Goal: Transaction & Acquisition: Book appointment/travel/reservation

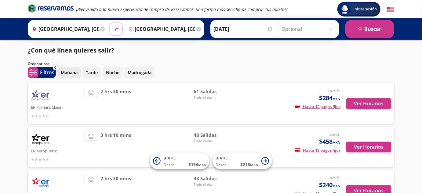
click at [68, 68] on button "Mañana" at bounding box center [69, 73] width 24 height 12
click at [371, 97] on div "Ver Horarios" at bounding box center [366, 103] width 51 height 31
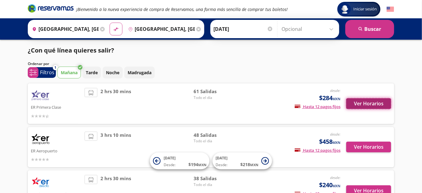
click at [375, 105] on button "Ver Horarios" at bounding box center [369, 103] width 45 height 11
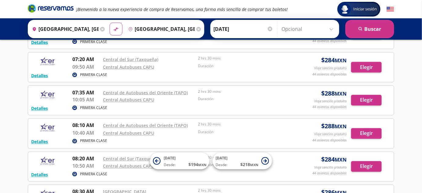
scroll to position [301, 0]
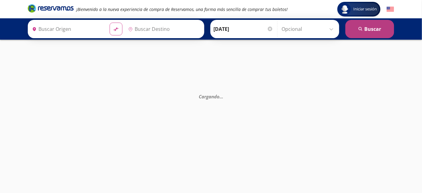
type input "[GEOGRAPHIC_DATA], [GEOGRAPHIC_DATA]"
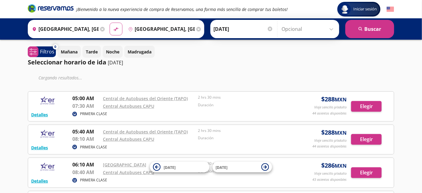
click at [148, 32] on input "[GEOGRAPHIC_DATA], [GEOGRAPHIC_DATA]" at bounding box center [160, 28] width 69 height 15
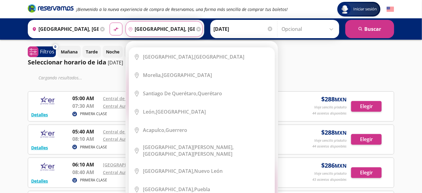
click at [72, 30] on input "[GEOGRAPHIC_DATA], [GEOGRAPHIC_DATA]" at bounding box center [64, 28] width 69 height 15
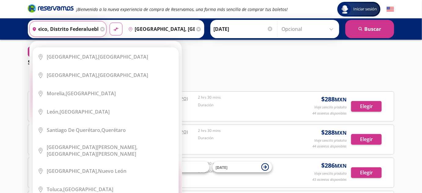
scroll to position [0, 40]
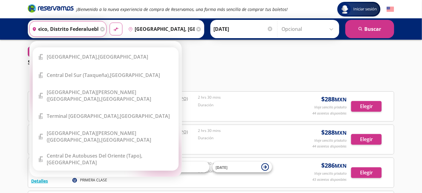
type input "ciudad de mepxico, distrito federaluebl"
click at [100, 30] on icon at bounding box center [102, 29] width 5 height 5
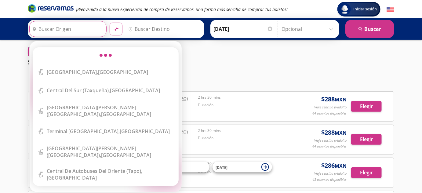
scroll to position [0, 0]
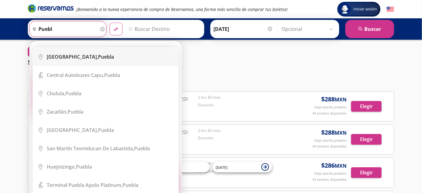
click at [160, 53] on div "[GEOGRAPHIC_DATA], [GEOGRAPHIC_DATA]" at bounding box center [110, 56] width 127 height 7
type input "[GEOGRAPHIC_DATA], [GEOGRAPHIC_DATA]"
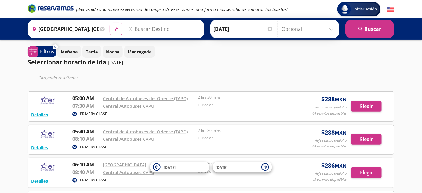
click at [152, 32] on input "Destino" at bounding box center [163, 28] width 75 height 15
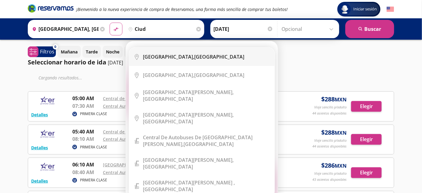
click at [226, 56] on div "[GEOGRAPHIC_DATA], [GEOGRAPHIC_DATA]" at bounding box center [206, 56] width 127 height 7
type input "[GEOGRAPHIC_DATA], [GEOGRAPHIC_DATA]"
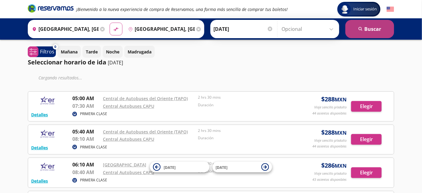
click at [380, 31] on button "search [GEOGRAPHIC_DATA]" at bounding box center [370, 29] width 49 height 18
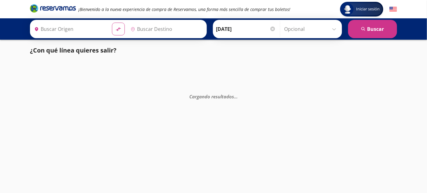
type input "[GEOGRAPHIC_DATA], [GEOGRAPHIC_DATA]"
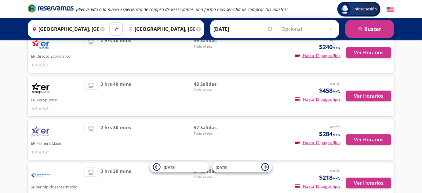
scroll to position [74, 0]
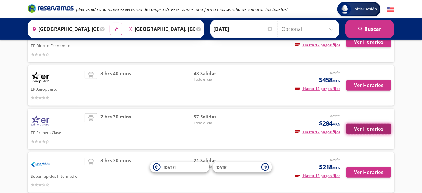
click at [378, 132] on button "Ver Horarios" at bounding box center [369, 129] width 45 height 11
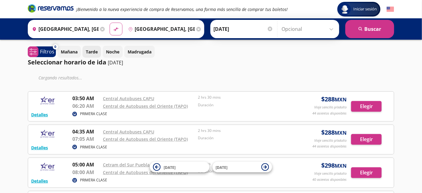
click at [97, 51] on p "Tarde" at bounding box center [92, 52] width 12 height 6
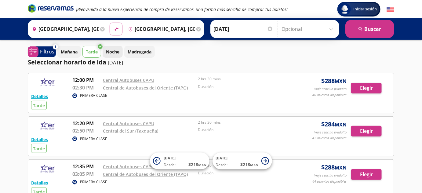
click at [115, 54] on p "Noche" at bounding box center [112, 52] width 13 height 6
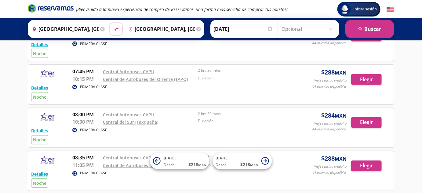
scroll to position [1074, 0]
